Goal: Information Seeking & Learning: Understand process/instructions

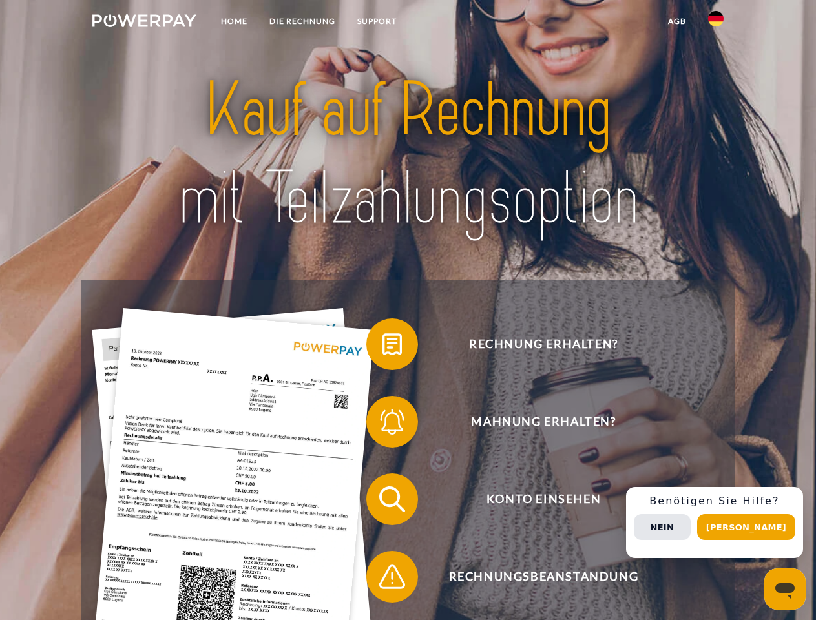
click at [144, 23] on img at bounding box center [144, 20] width 104 height 13
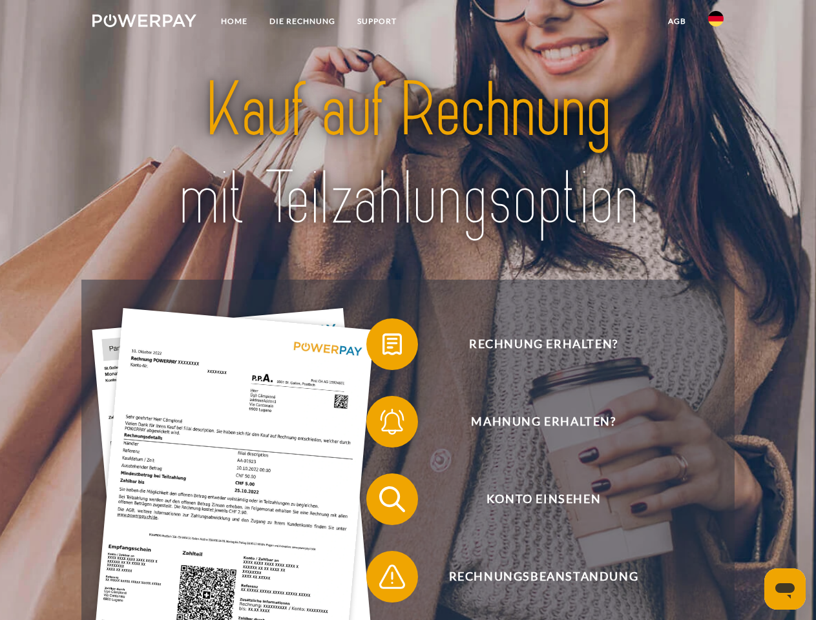
click at [716, 23] on img at bounding box center [716, 19] width 16 height 16
click at [676, 21] on link "agb" at bounding box center [677, 21] width 40 height 23
click at [382, 347] on span at bounding box center [372, 344] width 65 height 65
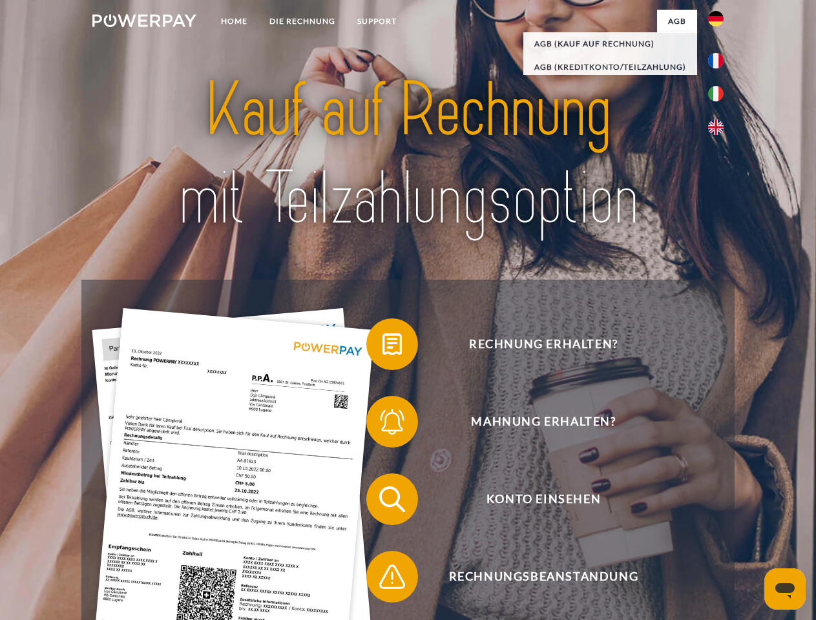
click at [382, 424] on span at bounding box center [372, 422] width 65 height 65
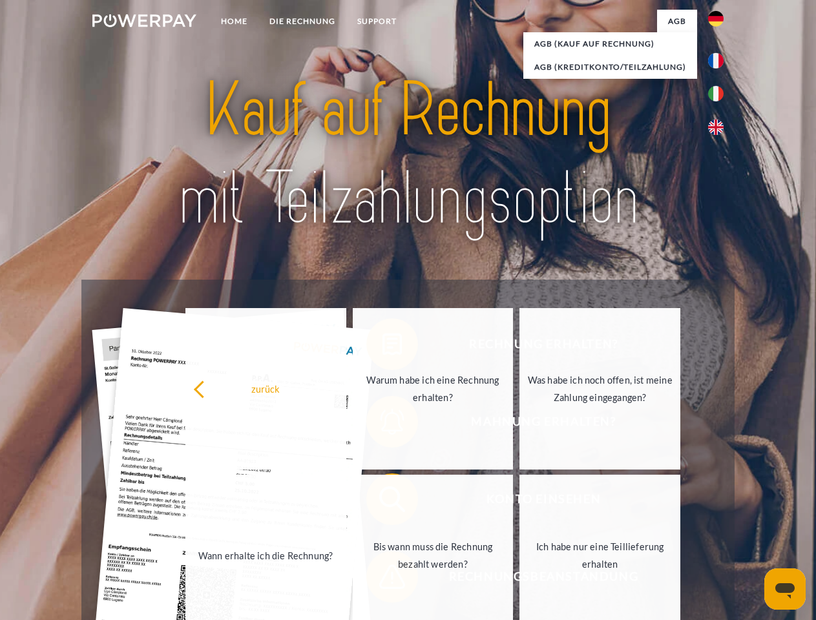
click at [382, 502] on link "Bis wann muss die Rechnung bezahlt werden?" at bounding box center [433, 555] width 161 height 161
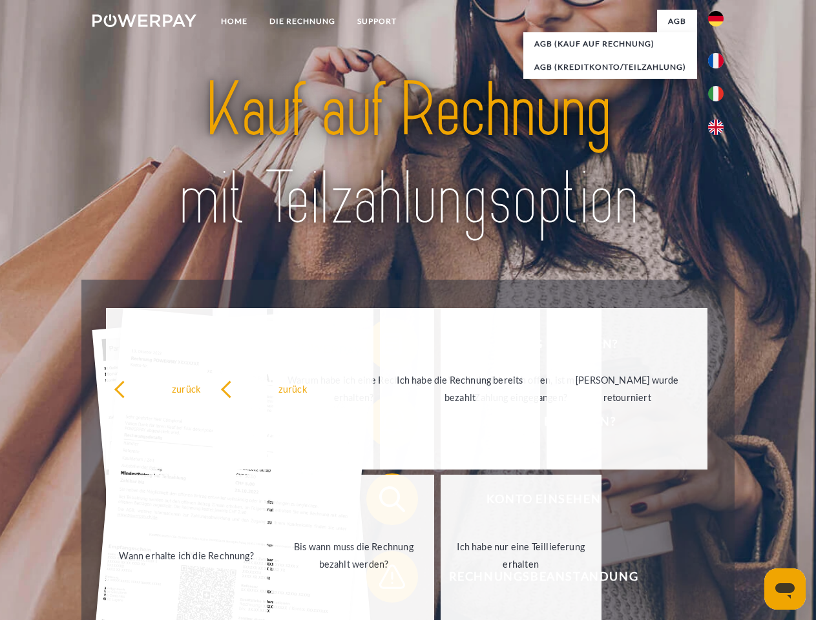
click at [382, 579] on span at bounding box center [372, 577] width 65 height 65
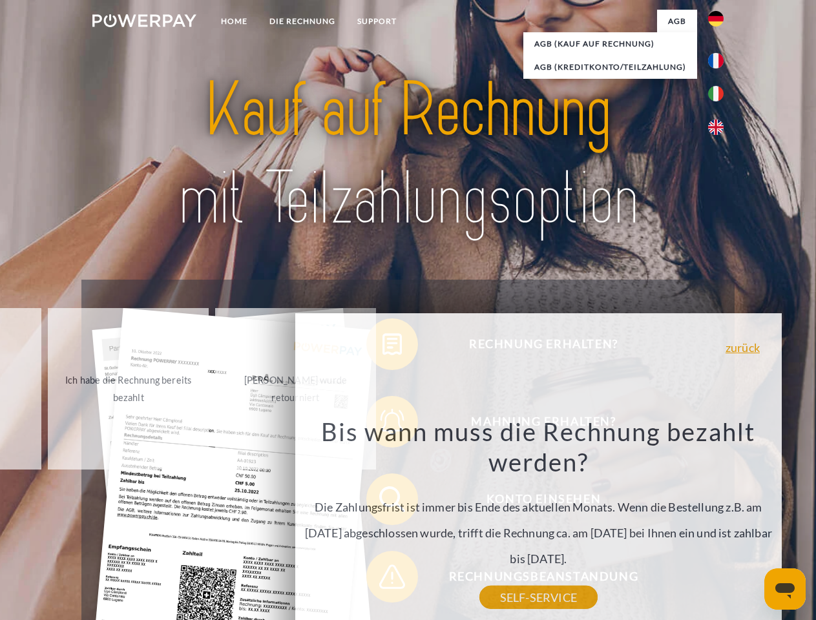
click at [719, 523] on div "Rechnung erhalten? Mahnung erhalten? Konto einsehen" at bounding box center [407, 538] width 652 height 517
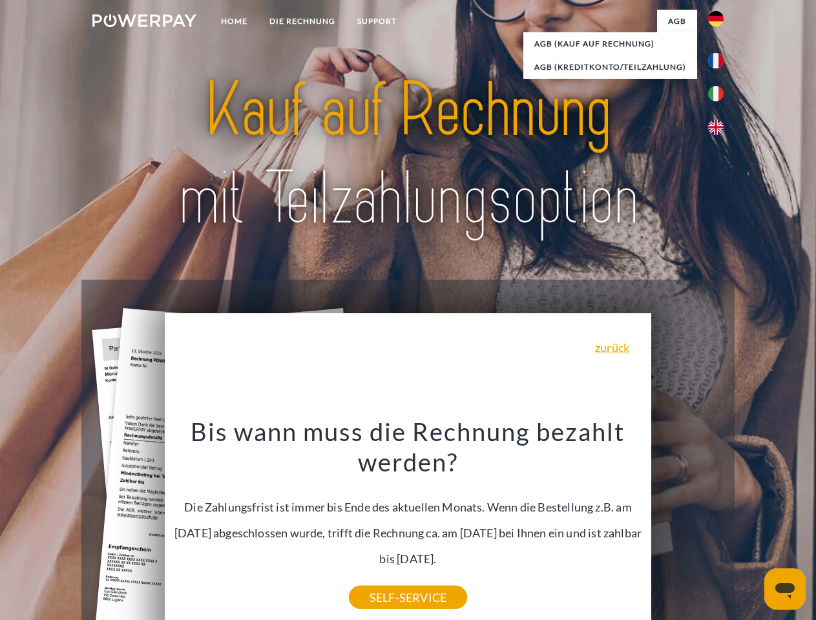
click at [687, 525] on span "Konto einsehen" at bounding box center [543, 499] width 317 height 52
click at [751, 527] on header "Home DIE RECHNUNG SUPPORT" at bounding box center [408, 446] width 816 height 892
